Goal: Task Accomplishment & Management: Manage account settings

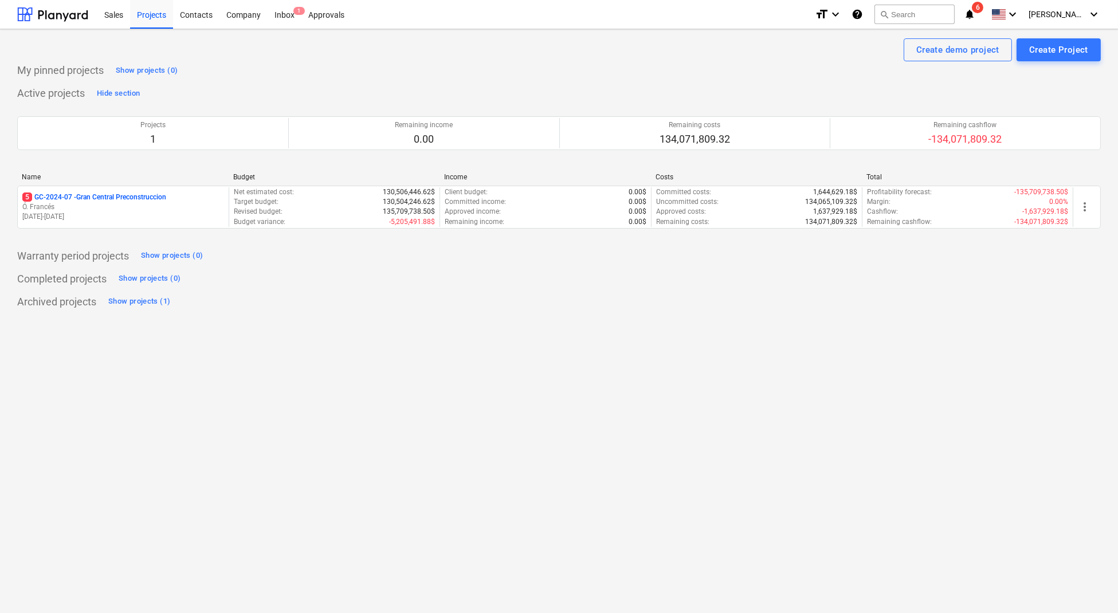
click at [80, 206] on p "Ó. Francés" at bounding box center [123, 207] width 202 height 10
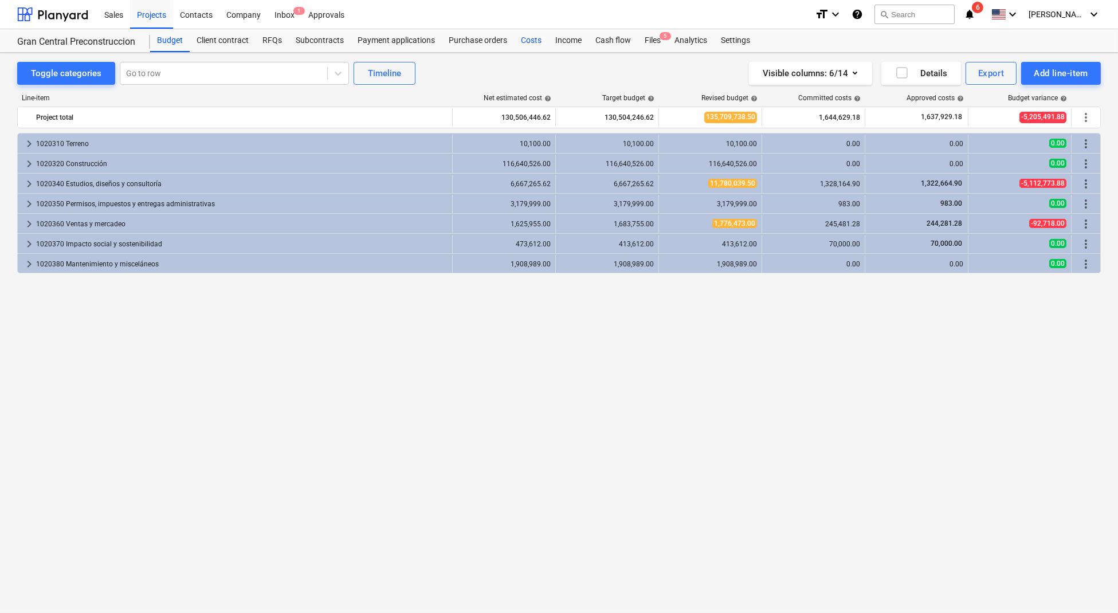
click at [532, 34] on div "Costs" at bounding box center [531, 40] width 34 height 23
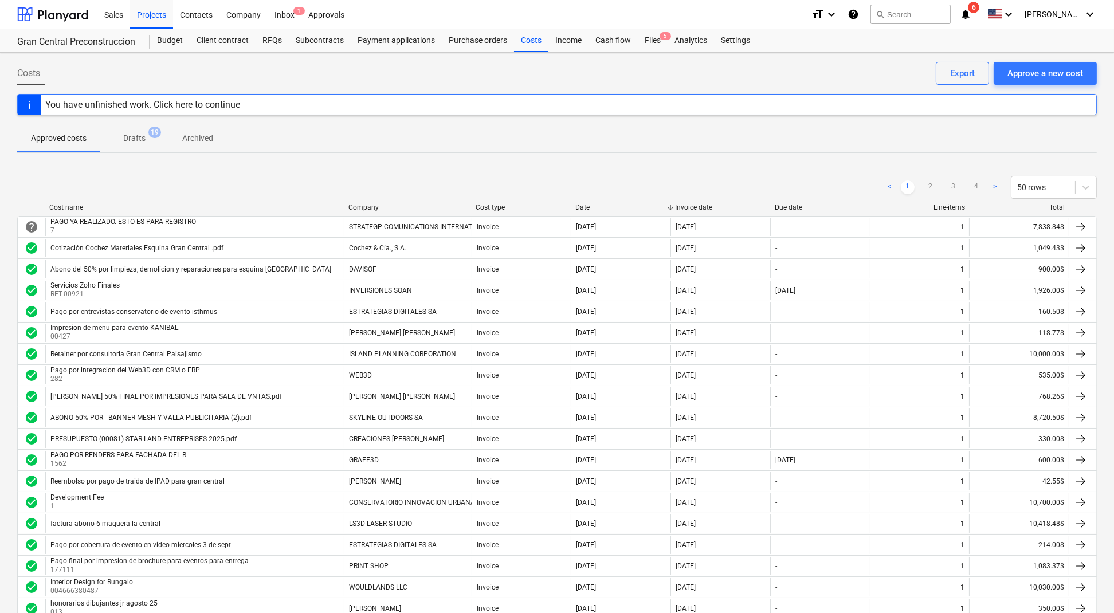
click at [367, 207] on div "Company" at bounding box center [407, 207] width 119 height 8
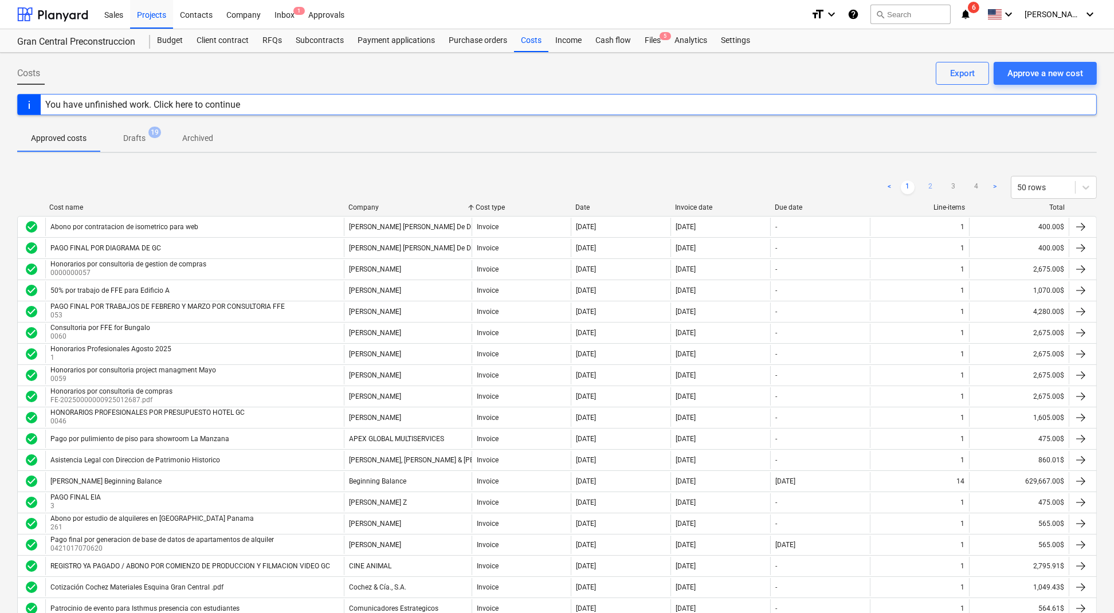
click at [930, 184] on link "2" at bounding box center [931, 188] width 14 height 14
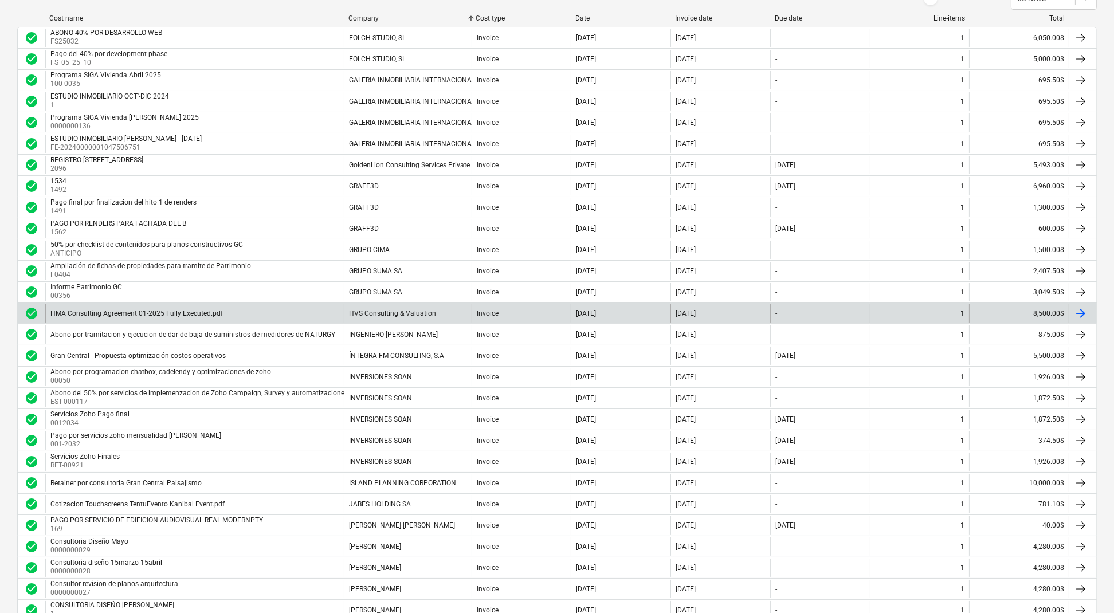
scroll to position [382, 0]
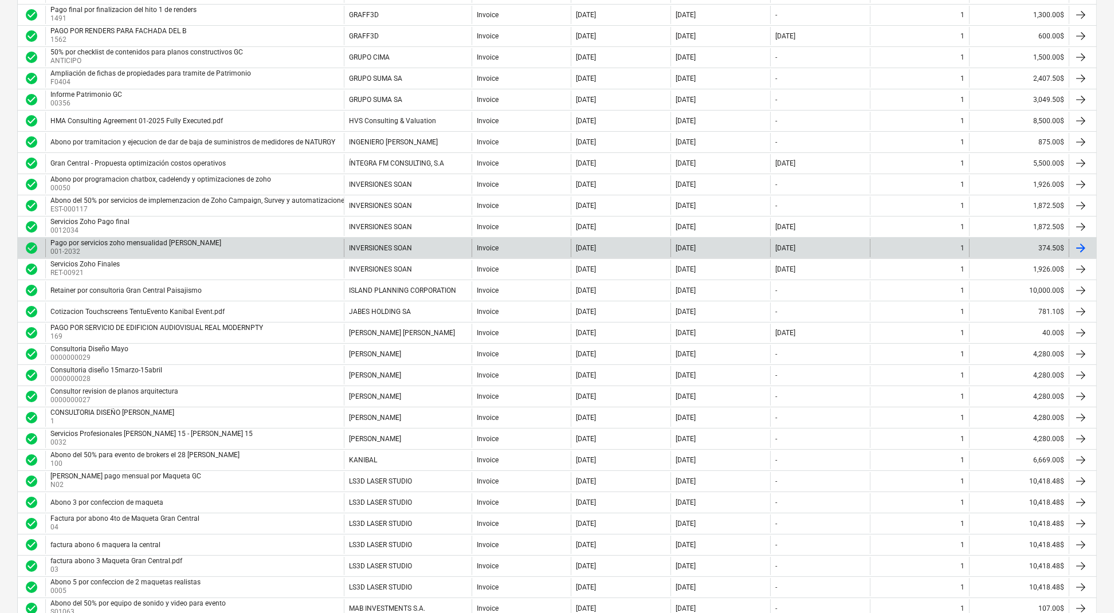
click at [434, 245] on div "INVERSIONES SOAN" at bounding box center [407, 248] width 127 height 18
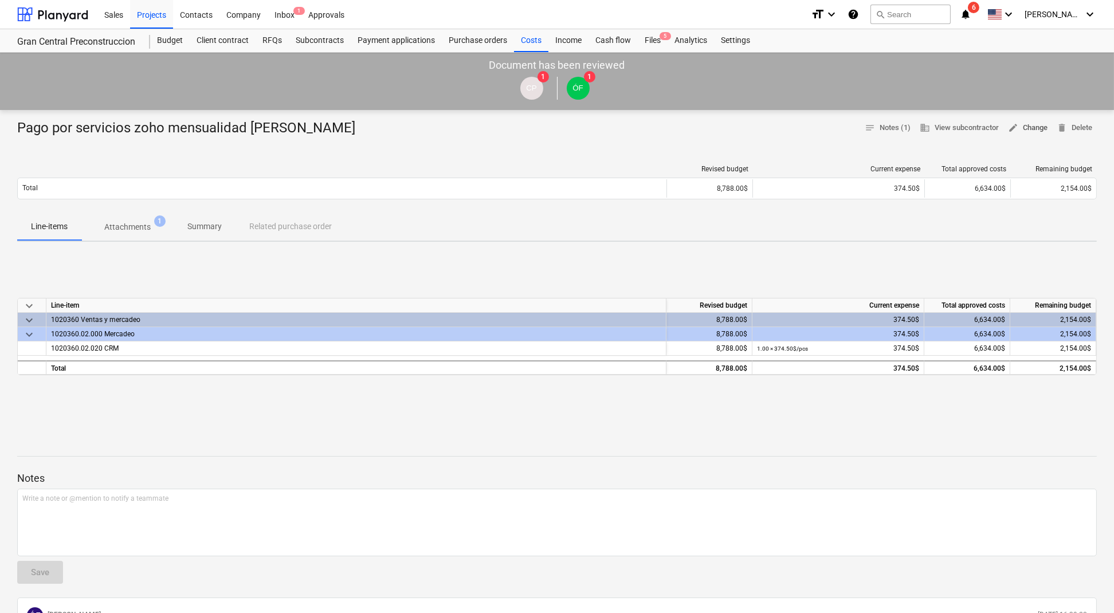
click at [1024, 130] on span "edit Change" at bounding box center [1028, 128] width 40 height 13
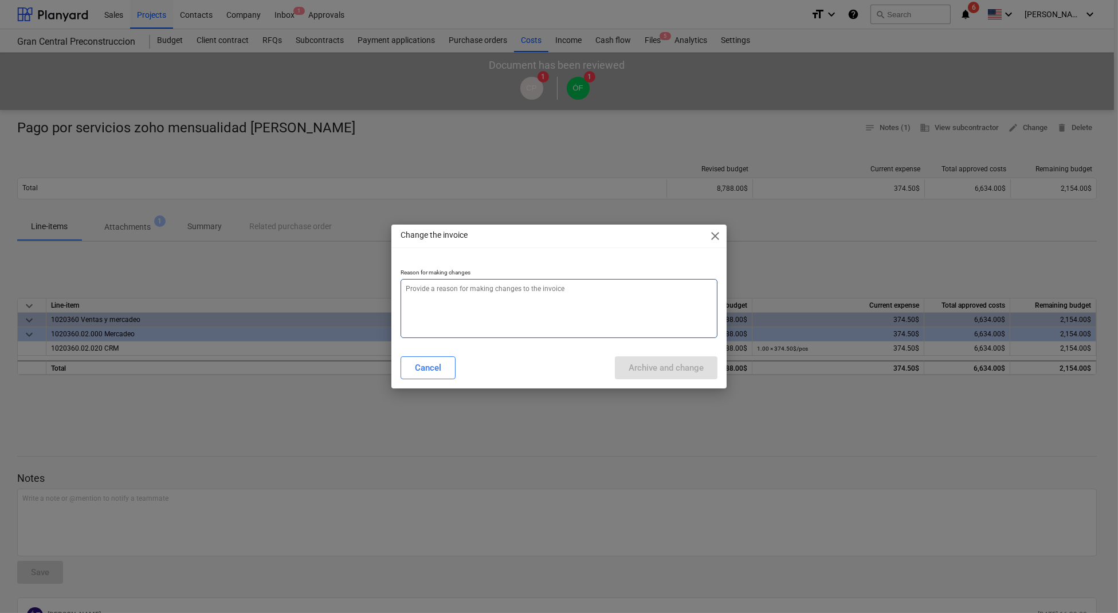
click at [687, 315] on textarea at bounding box center [559, 308] width 317 height 59
type textarea "x"
type textarea "c"
type textarea "x"
type textarea "ca"
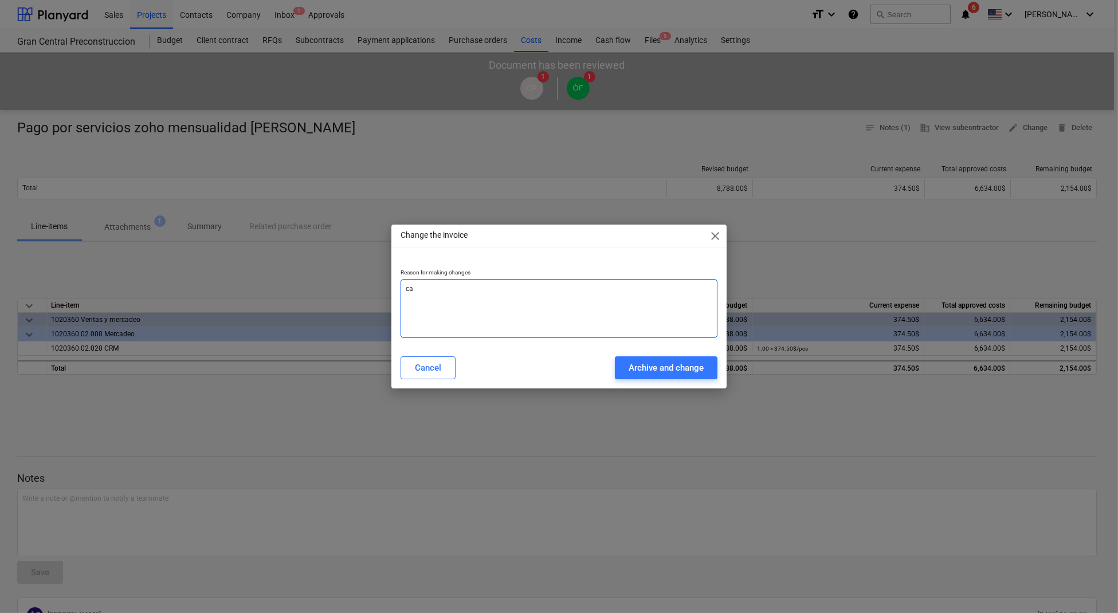
type textarea "x"
type textarea "cam"
type textarea "x"
type textarea "camb"
type textarea "x"
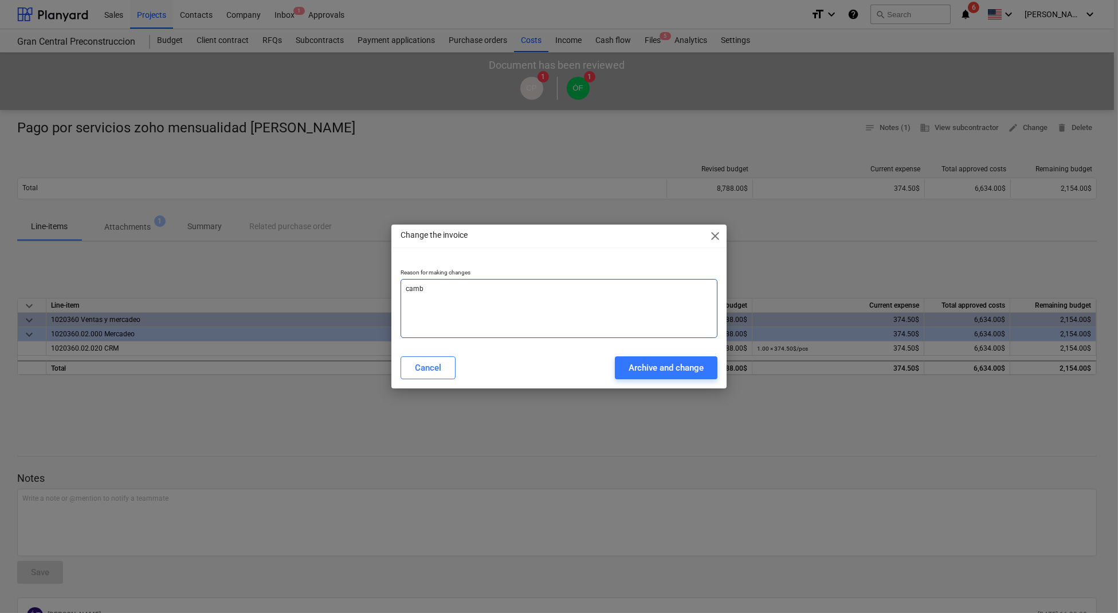
type textarea "cambi"
type textarea "x"
type textarea "cambio"
click at [624, 370] on button "Archive and change" at bounding box center [666, 367] width 103 height 23
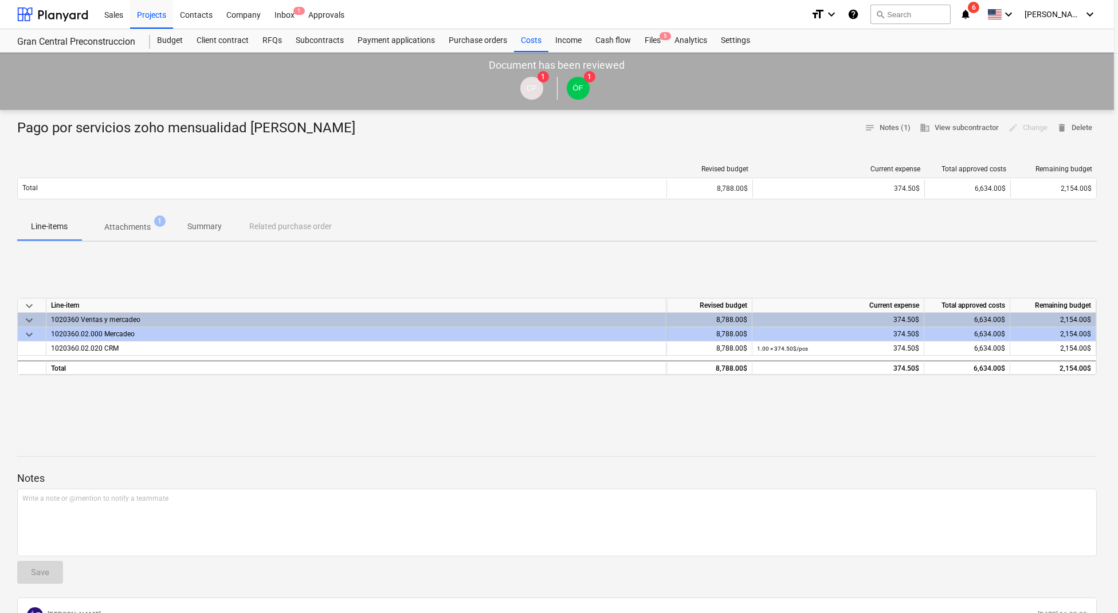
type textarea "x"
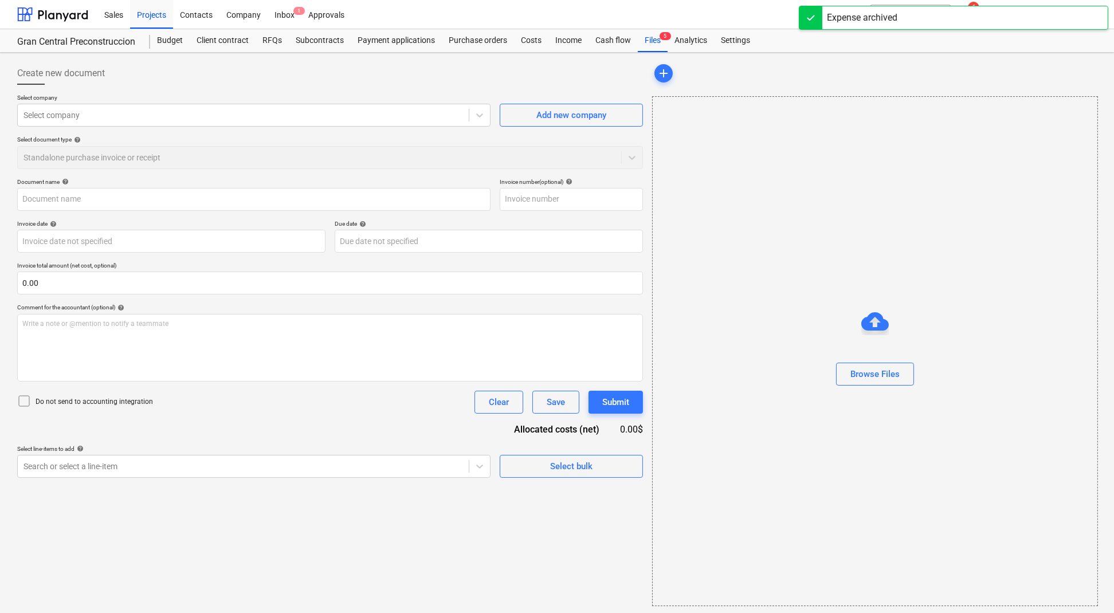
type input "Pago por servicios zoho mensualidad [PERSON_NAME]"
type input "001-2032"
type input "[DATE]"
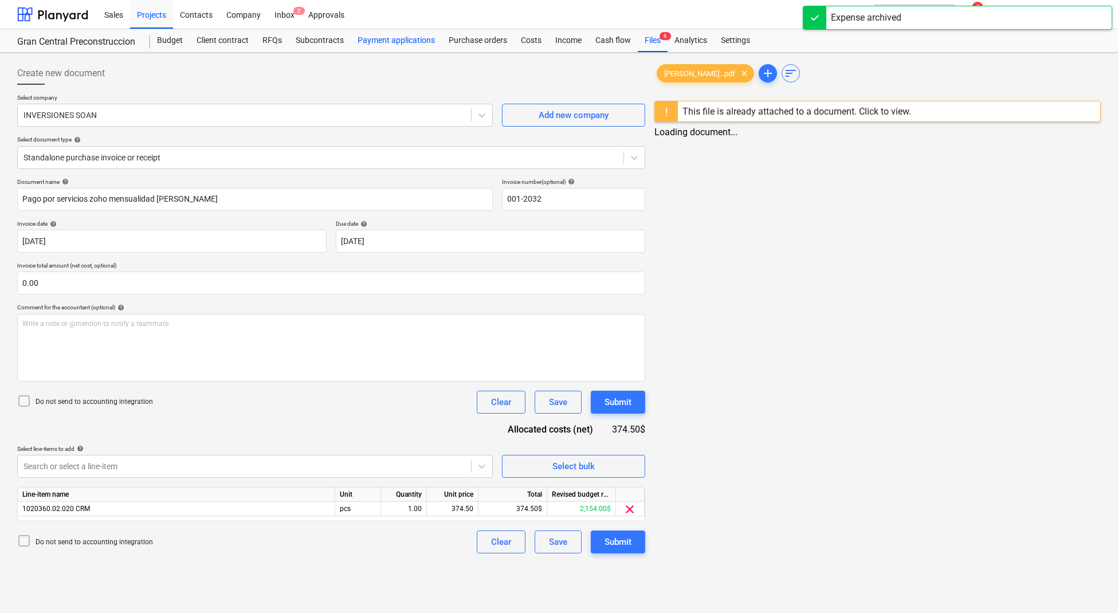
drag, startPoint x: 525, startPoint y: 44, endPoint x: 359, endPoint y: 46, distance: 166.2
click at [525, 44] on div "Costs" at bounding box center [531, 40] width 34 height 23
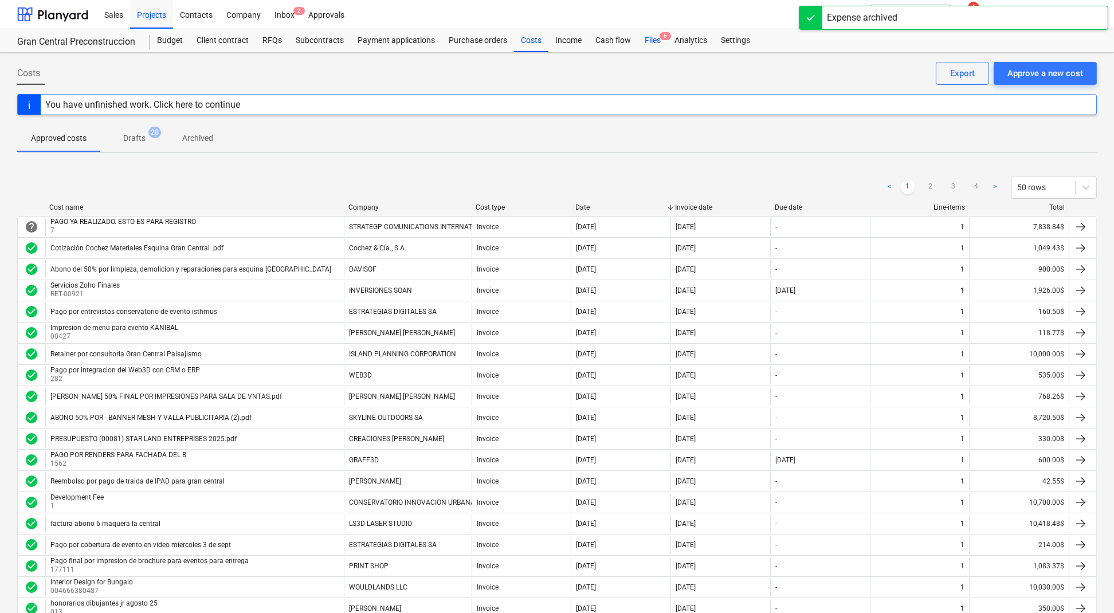
click at [645, 43] on div "Files 6" at bounding box center [653, 40] width 30 height 23
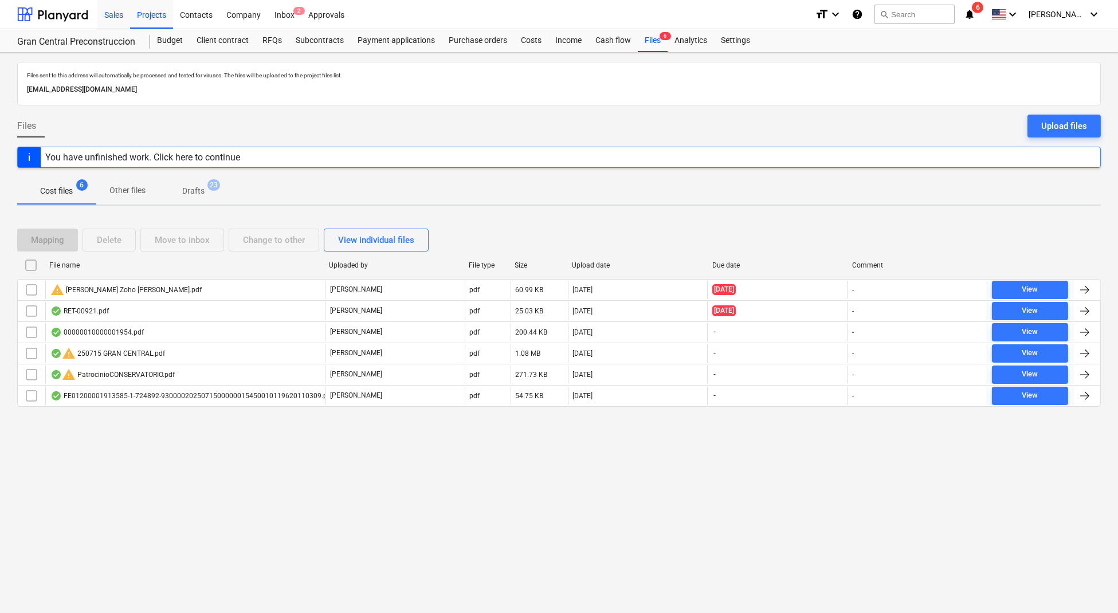
drag, startPoint x: 80, startPoint y: 19, endPoint x: 100, endPoint y: 10, distance: 22.3
click at [80, 19] on div at bounding box center [52, 14] width 71 height 29
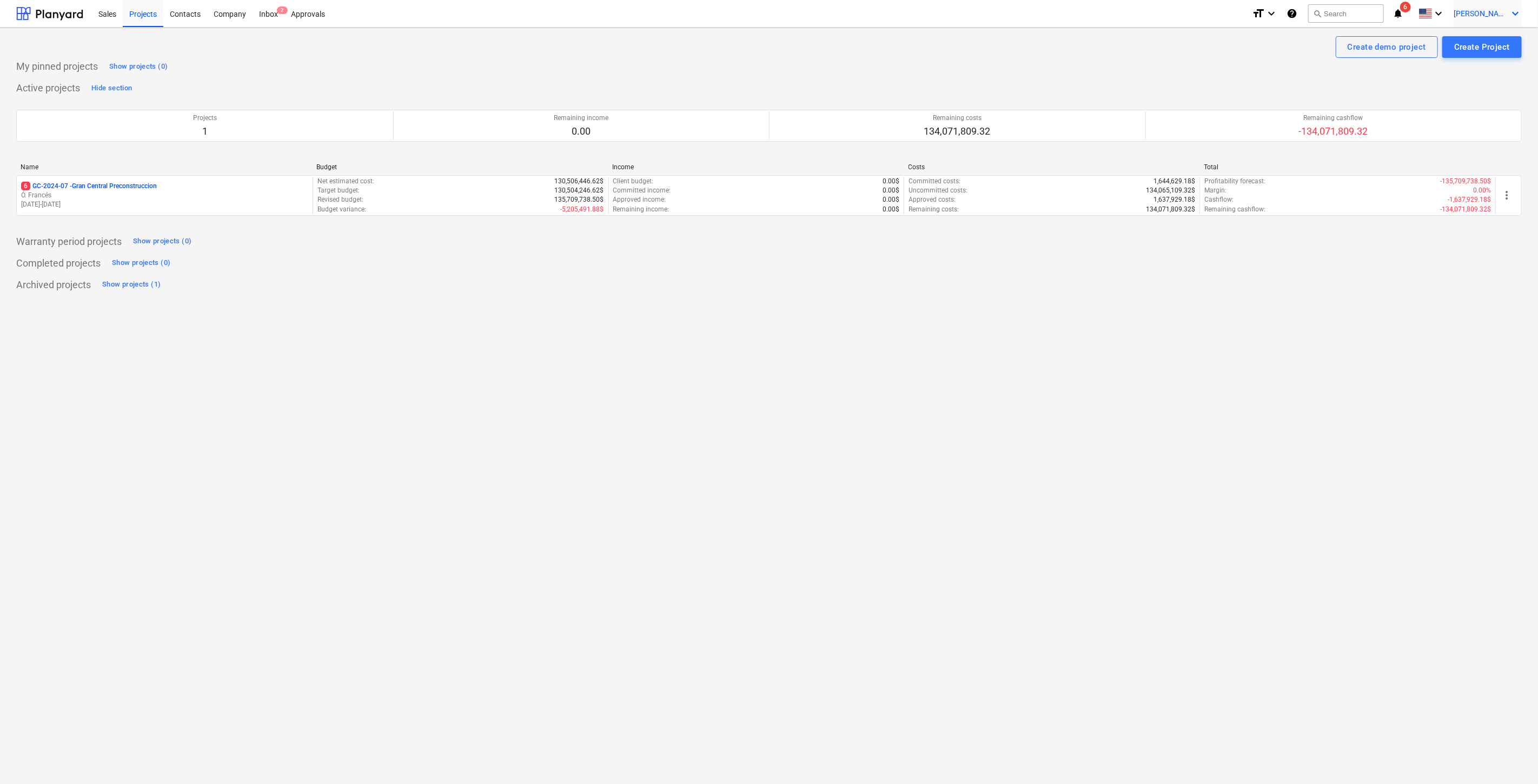
click at [1055, 15] on span "[PERSON_NAME]" at bounding box center [1480, 13] width 54 height 8
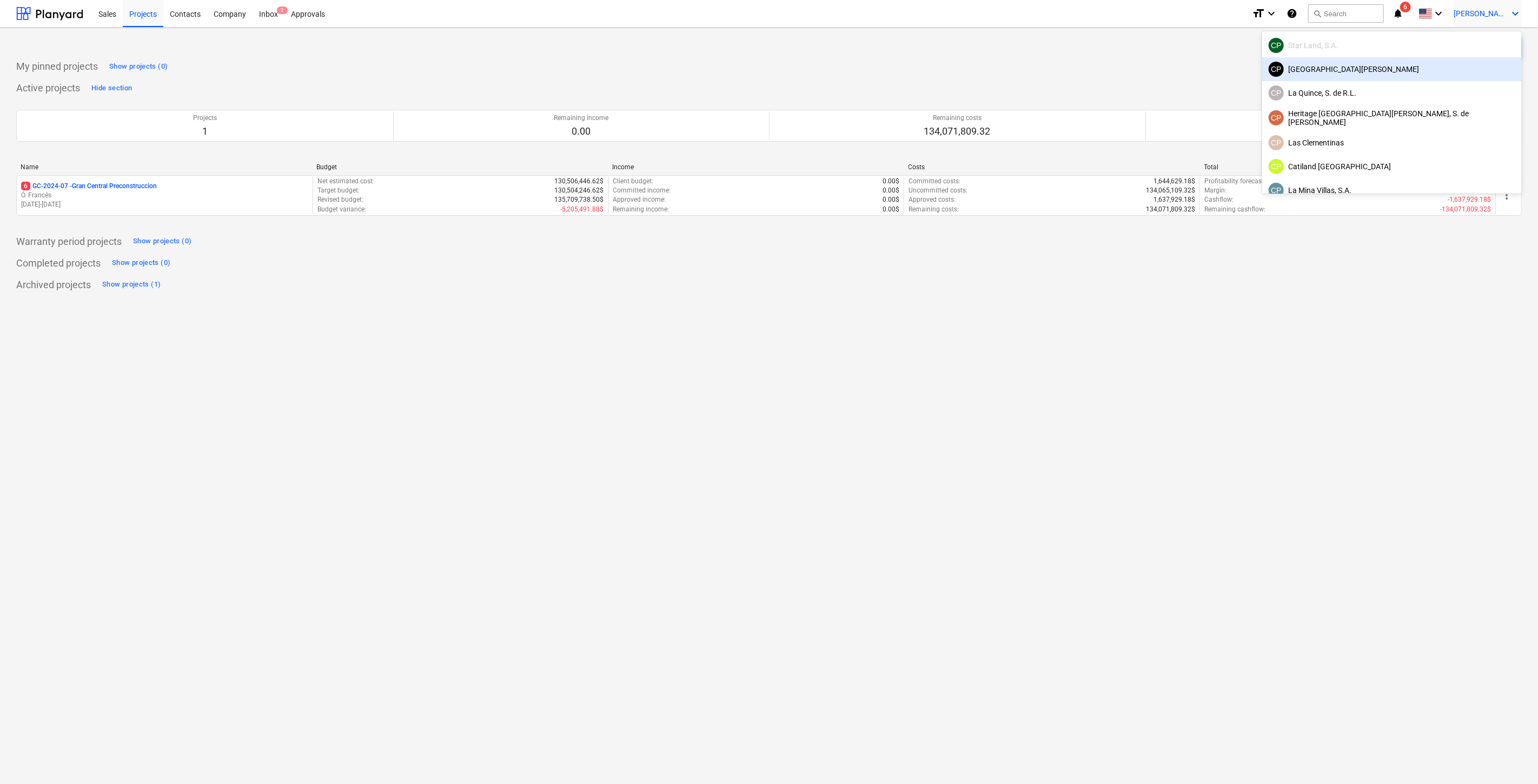
click at [1055, 71] on div "[GEOGRAPHIC_DATA][PERSON_NAME]" at bounding box center [1392, 69] width 246 height 15
